Goal: Find specific page/section: Find specific page/section

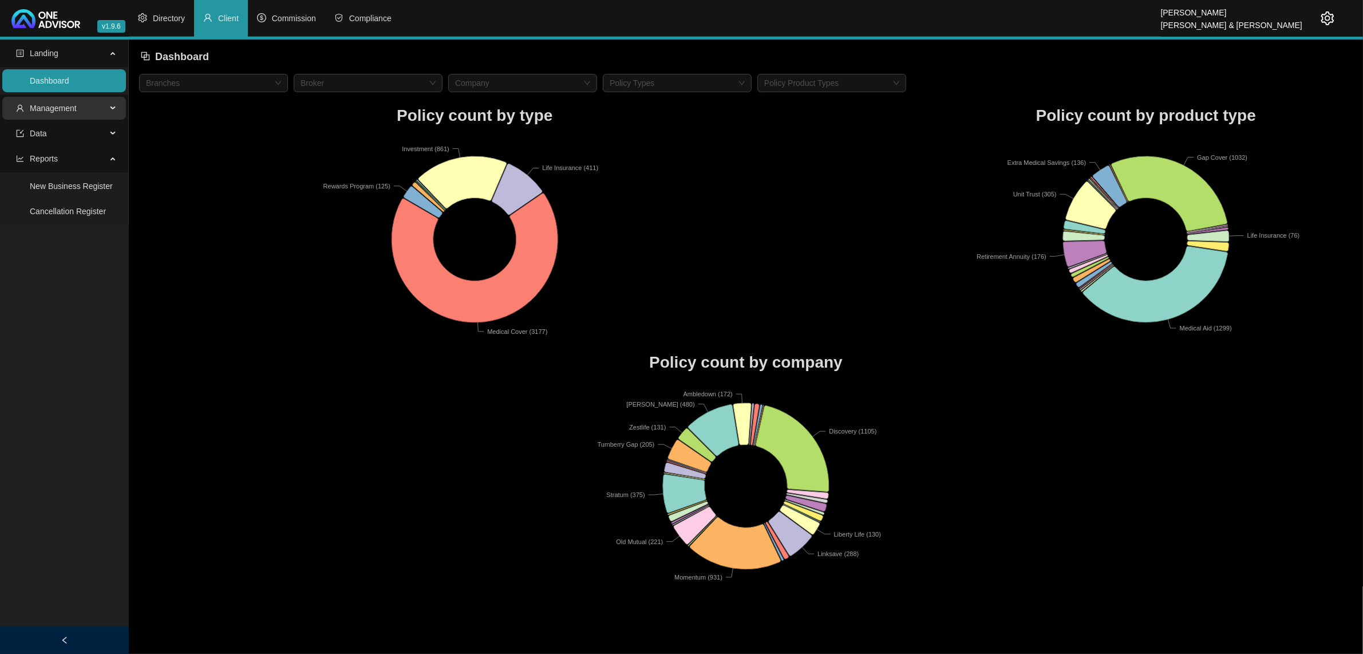
click at [40, 110] on span "Management" at bounding box center [53, 108] width 47 height 9
click at [49, 138] on link "Clients" at bounding box center [42, 135] width 25 height 9
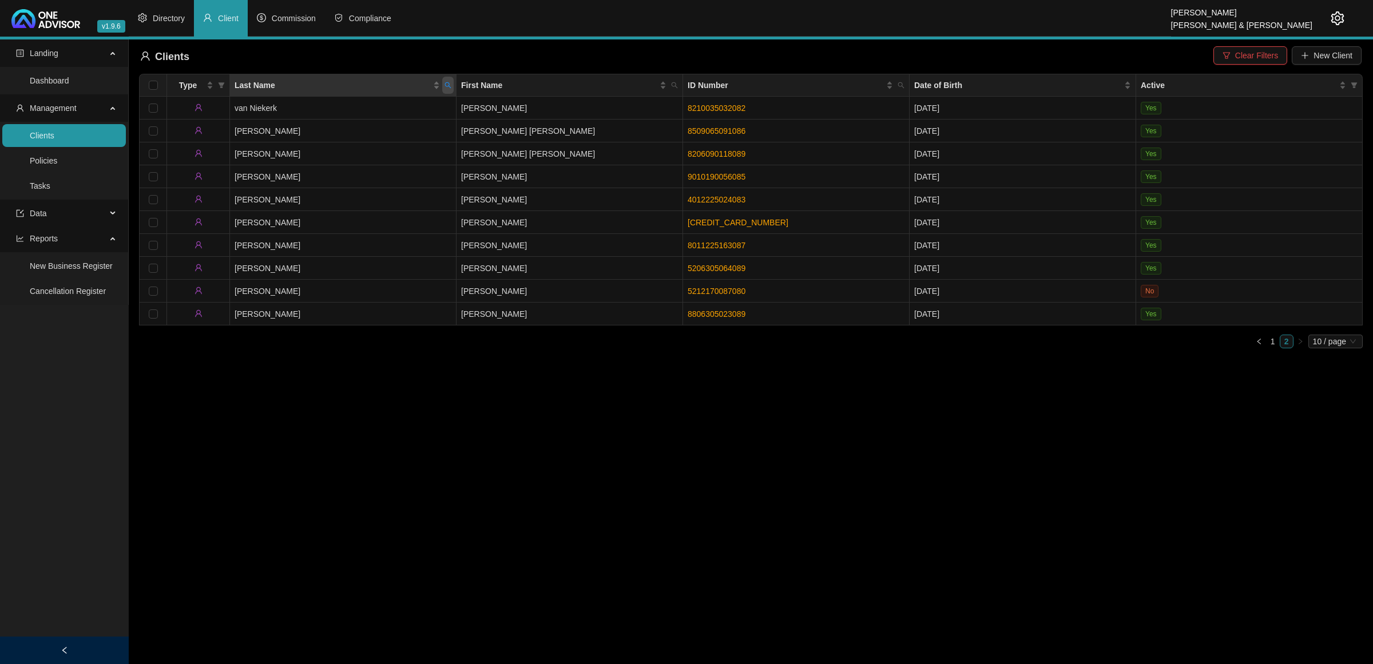
click at [453, 84] on span "Last Name" at bounding box center [447, 85] width 11 height 17
type input "yeg"
click at [378, 130] on span "Search" at bounding box center [373, 130] width 25 height 13
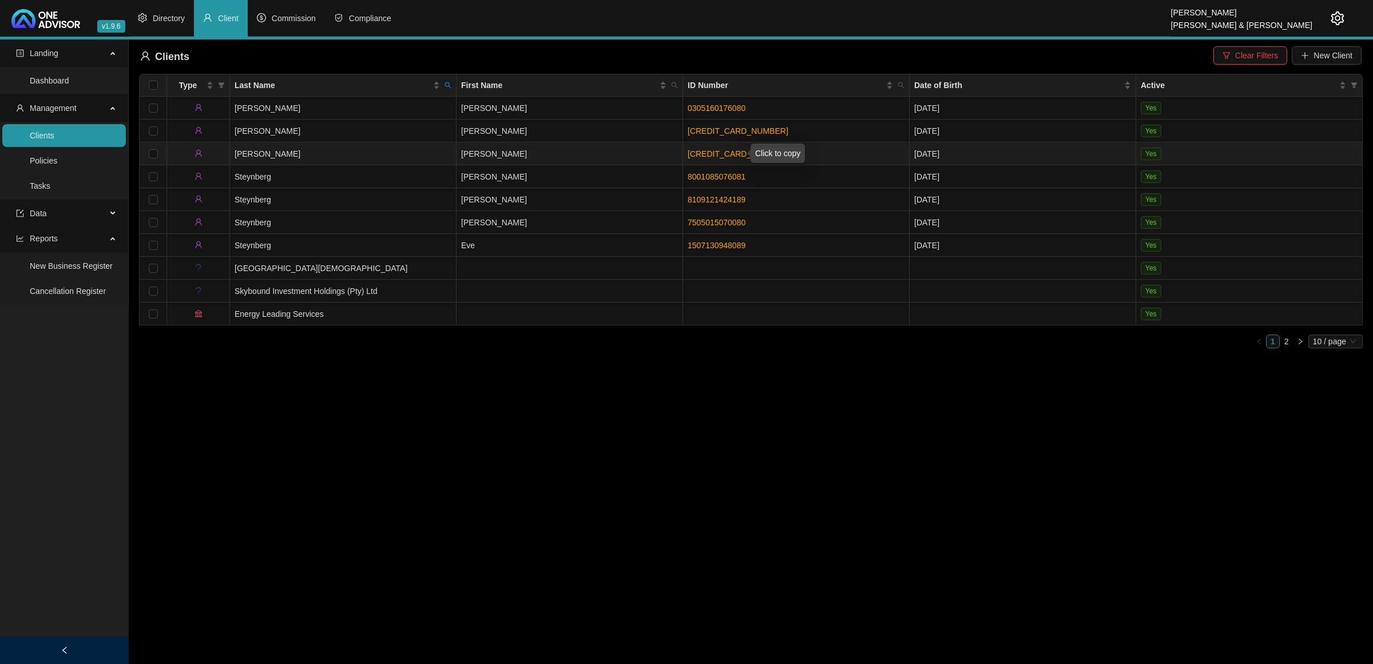
click at [727, 155] on link "[CREDIT_CARD_NUMBER]" at bounding box center [738, 153] width 101 height 9
click at [724, 155] on link "[CREDIT_CARD_NUMBER]" at bounding box center [738, 153] width 101 height 9
